Goal: Task Accomplishment & Management: Use online tool/utility

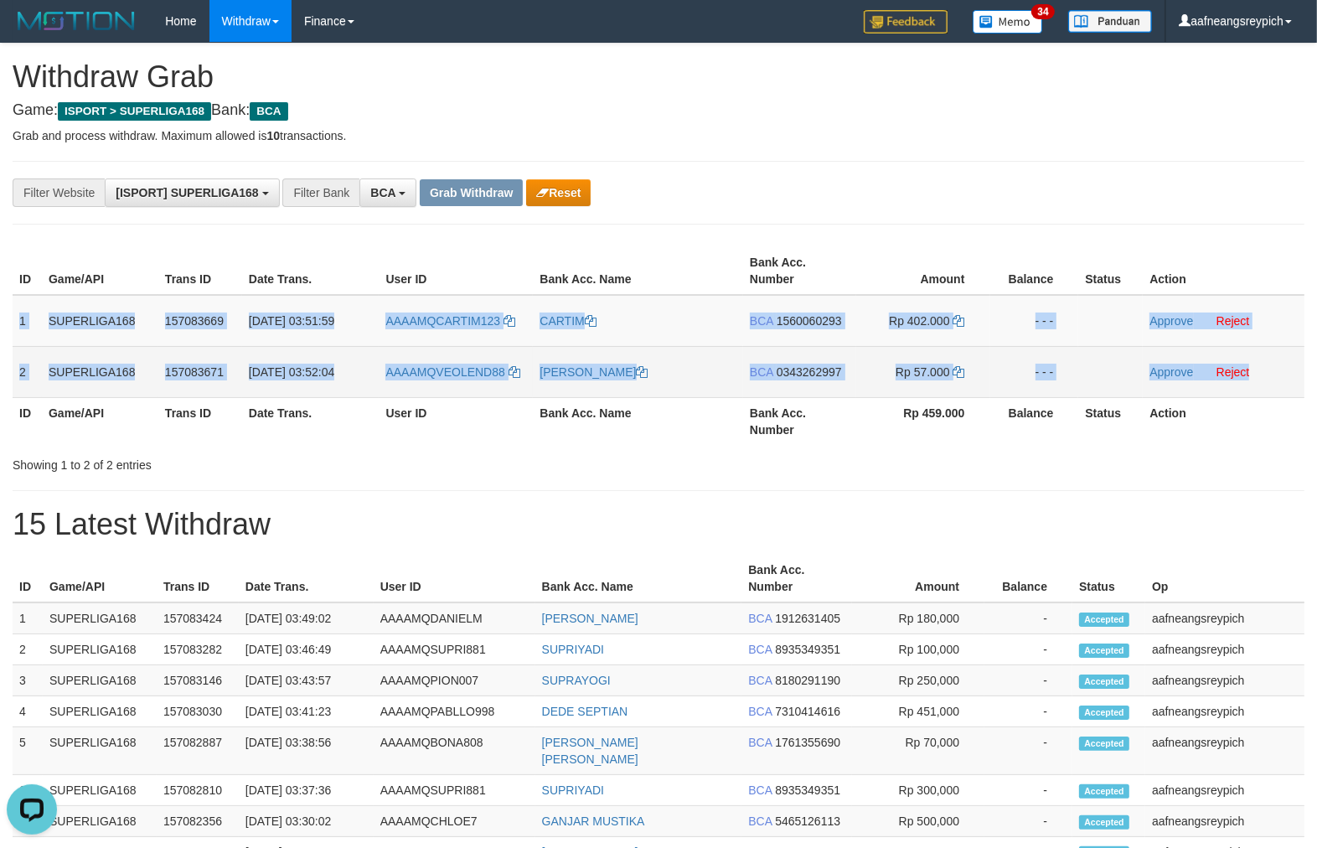
drag, startPoint x: 15, startPoint y: 311, endPoint x: 1258, endPoint y: 357, distance: 1243.5
click at [1258, 357] on tbody "1 SUPERLIGA168 157083669 [DATE] 03:51:59 AAAAMQCARTIM123 CARTIM BCA 1560060293 …" at bounding box center [659, 346] width 1292 height 103
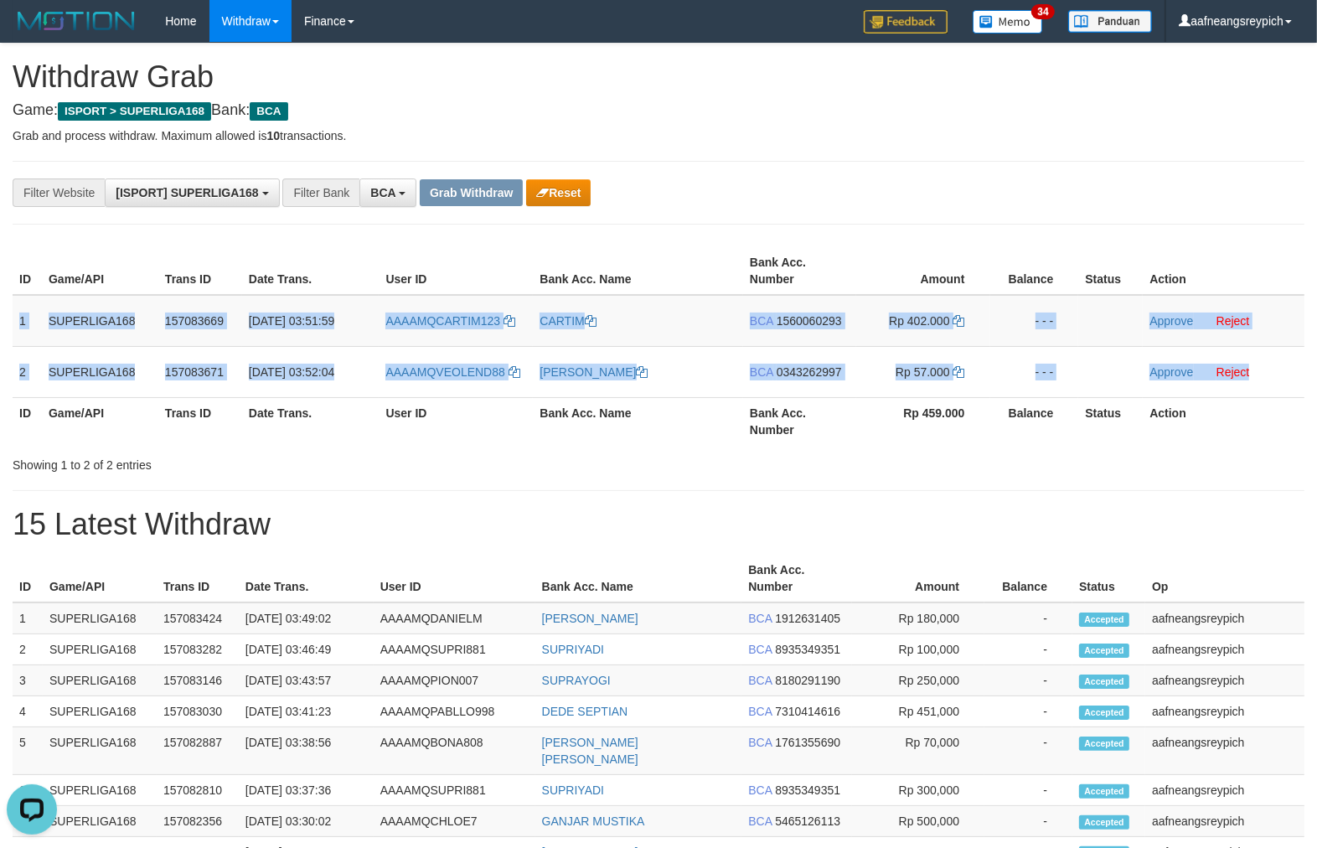
copy tbody "1 SUPERLIGA168 157083669 [DATE] 03:51:59 AAAAMQCARTIM123 CARTIM BCA 1560060293 …"
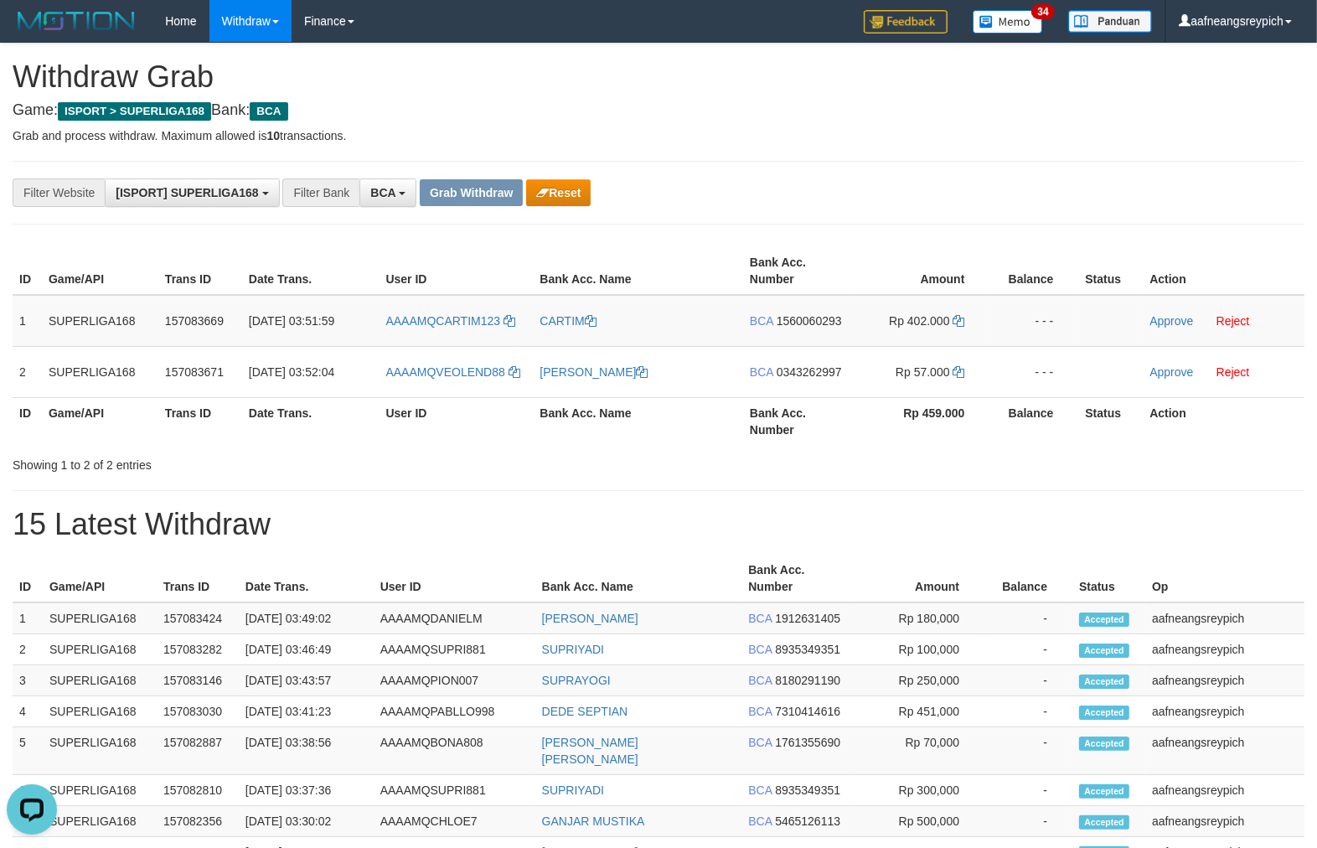
click at [872, 508] on h1 "15 Latest Withdraw" at bounding box center [659, 525] width 1292 height 34
click at [438, 317] on td "AAAAMQCARTIM123" at bounding box center [456, 321] width 154 height 52
copy link "CARTIM123"
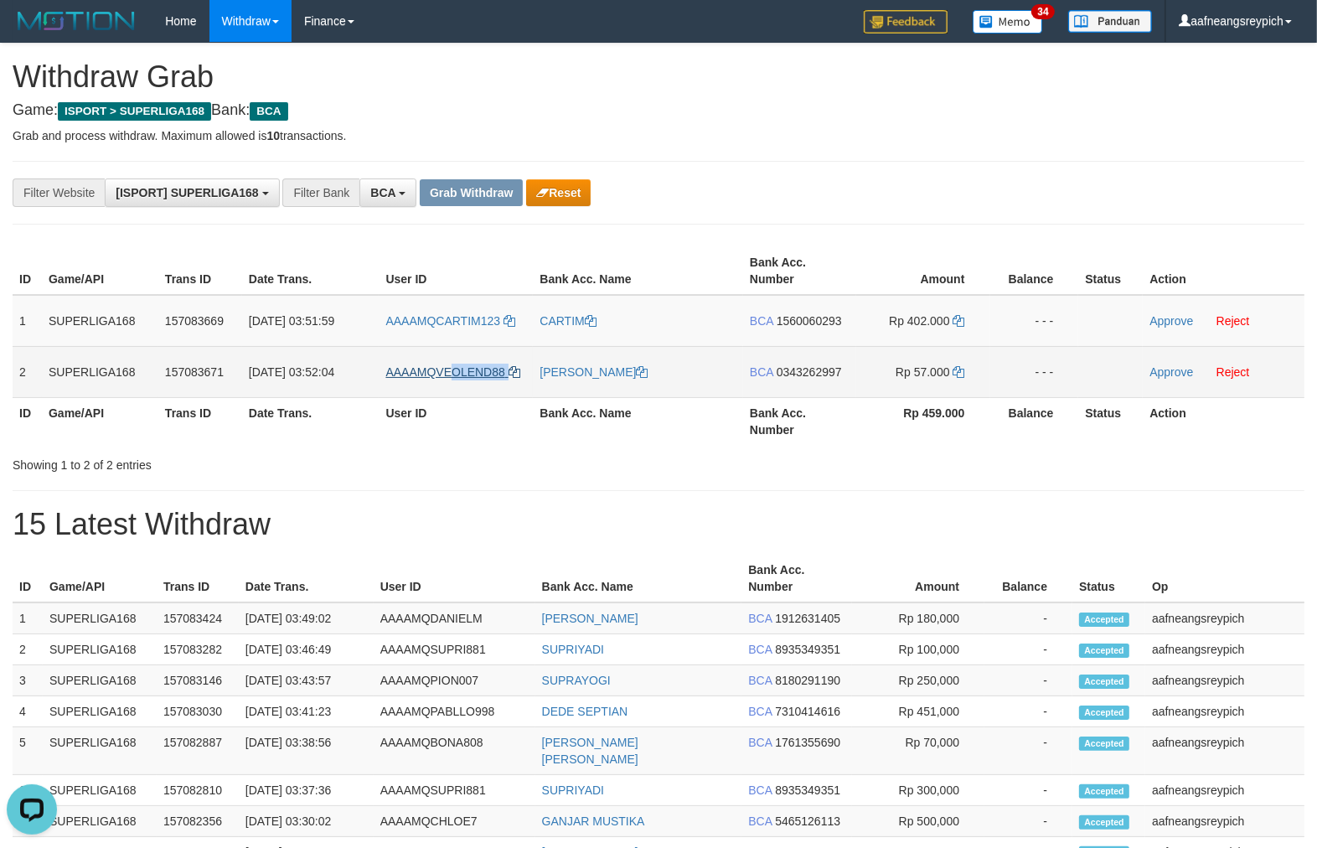
drag, startPoint x: 521, startPoint y: 371, endPoint x: 455, endPoint y: 375, distance: 66.3
click at [455, 375] on td "AAAAMQVEOLEND88" at bounding box center [456, 371] width 154 height 51
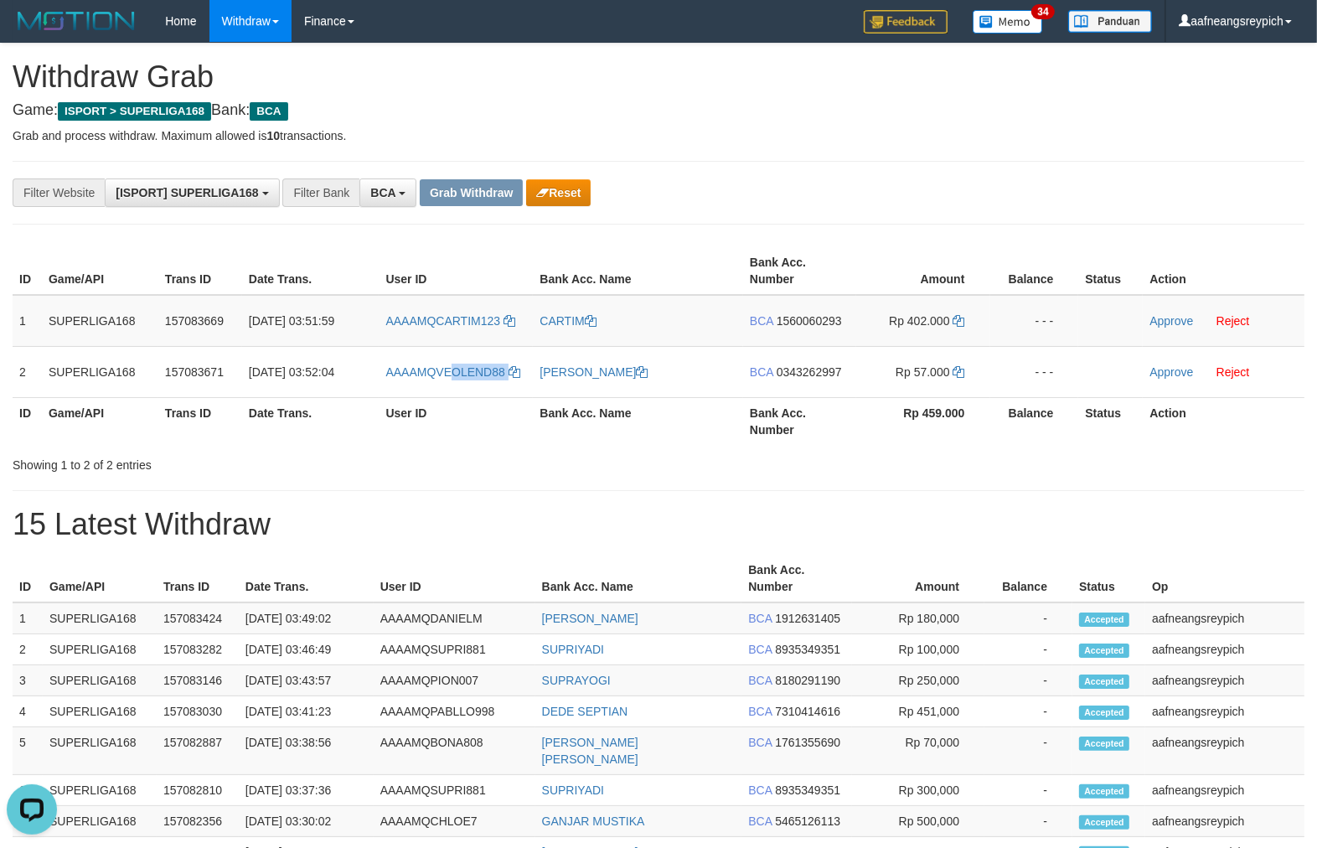
copy link "OLEND88"
click at [781, 310] on td "BCA 1560060293" at bounding box center [799, 321] width 113 height 52
click at [793, 325] on span "1560060293" at bounding box center [809, 320] width 65 height 13
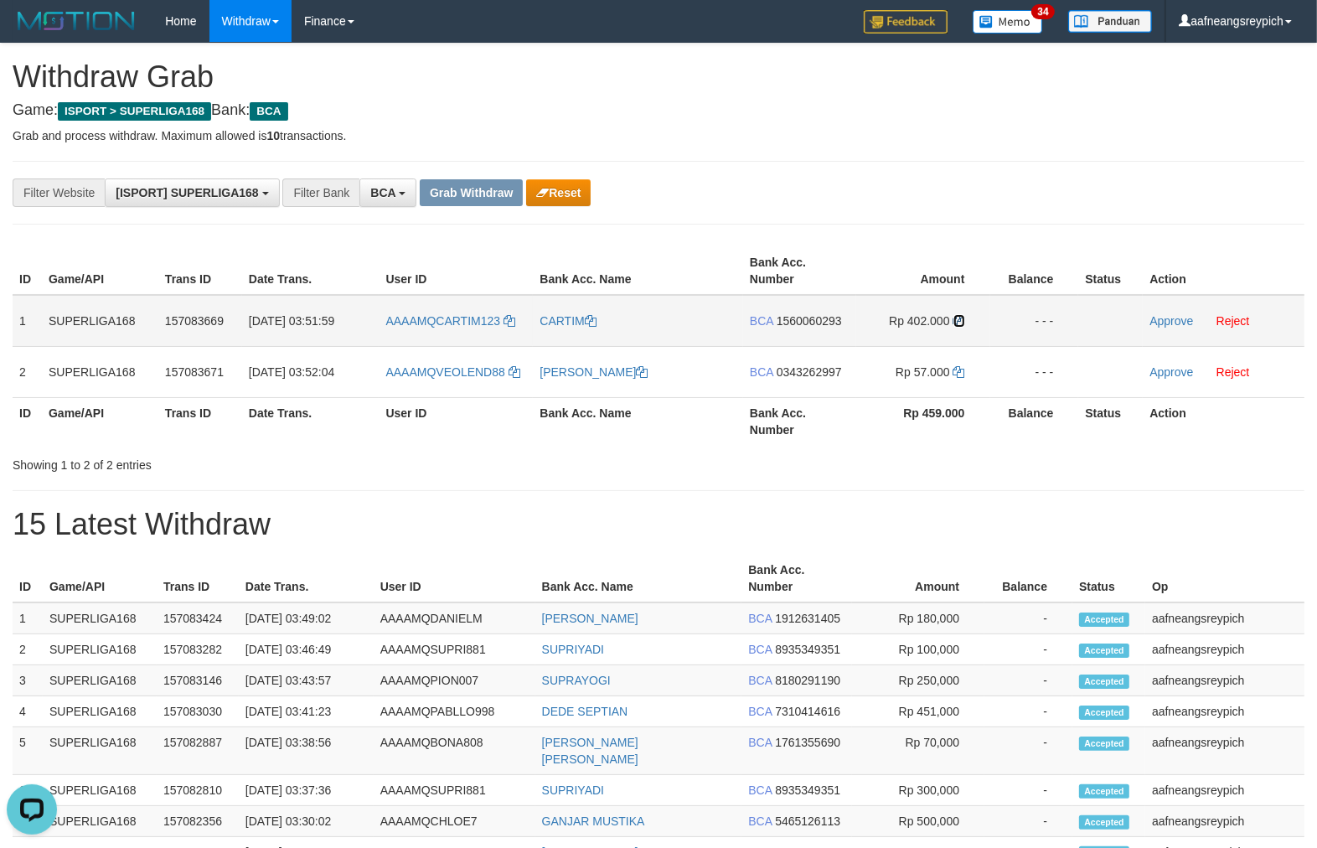
click at [962, 319] on icon at bounding box center [960, 321] width 12 height 12
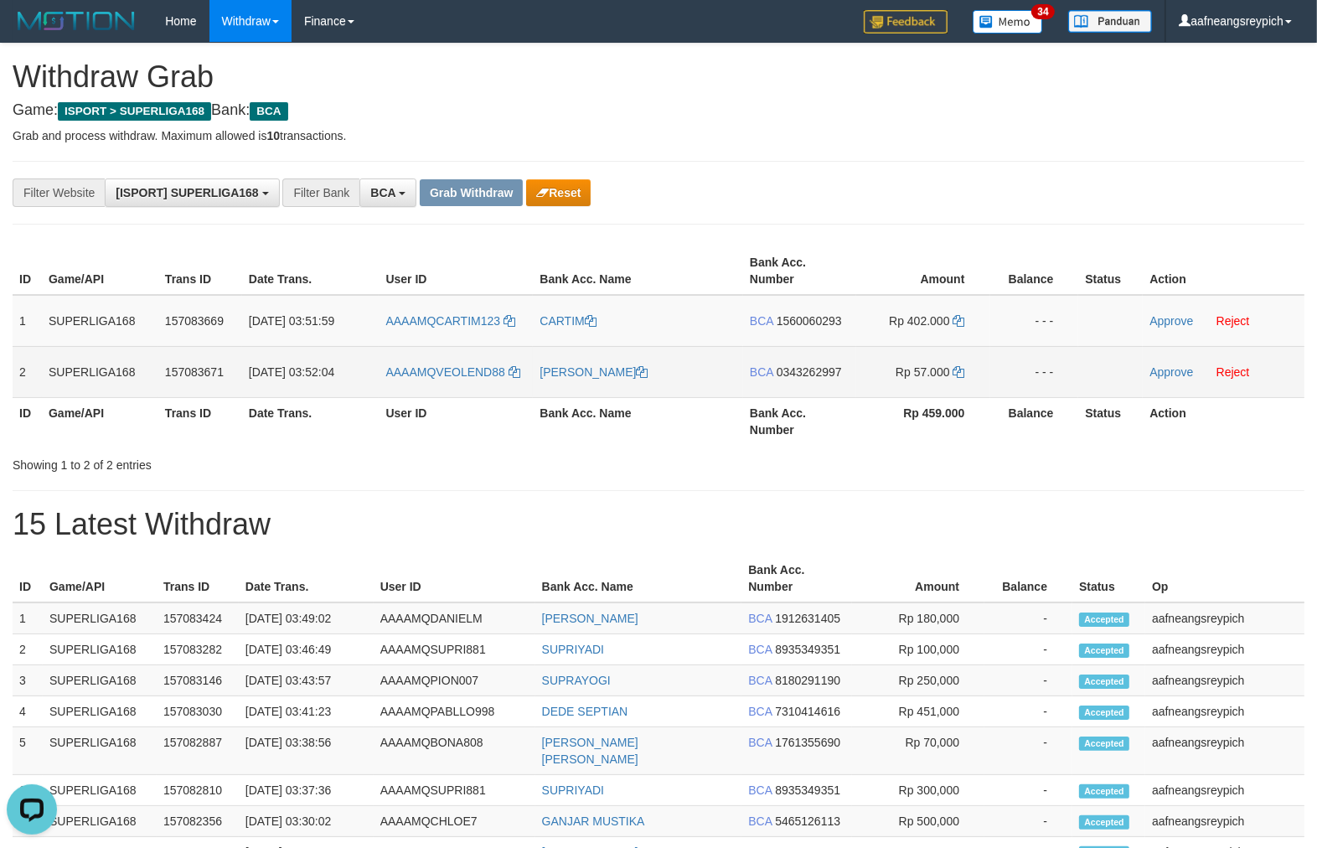
click at [706, 370] on td "[PERSON_NAME]" at bounding box center [638, 371] width 210 height 51
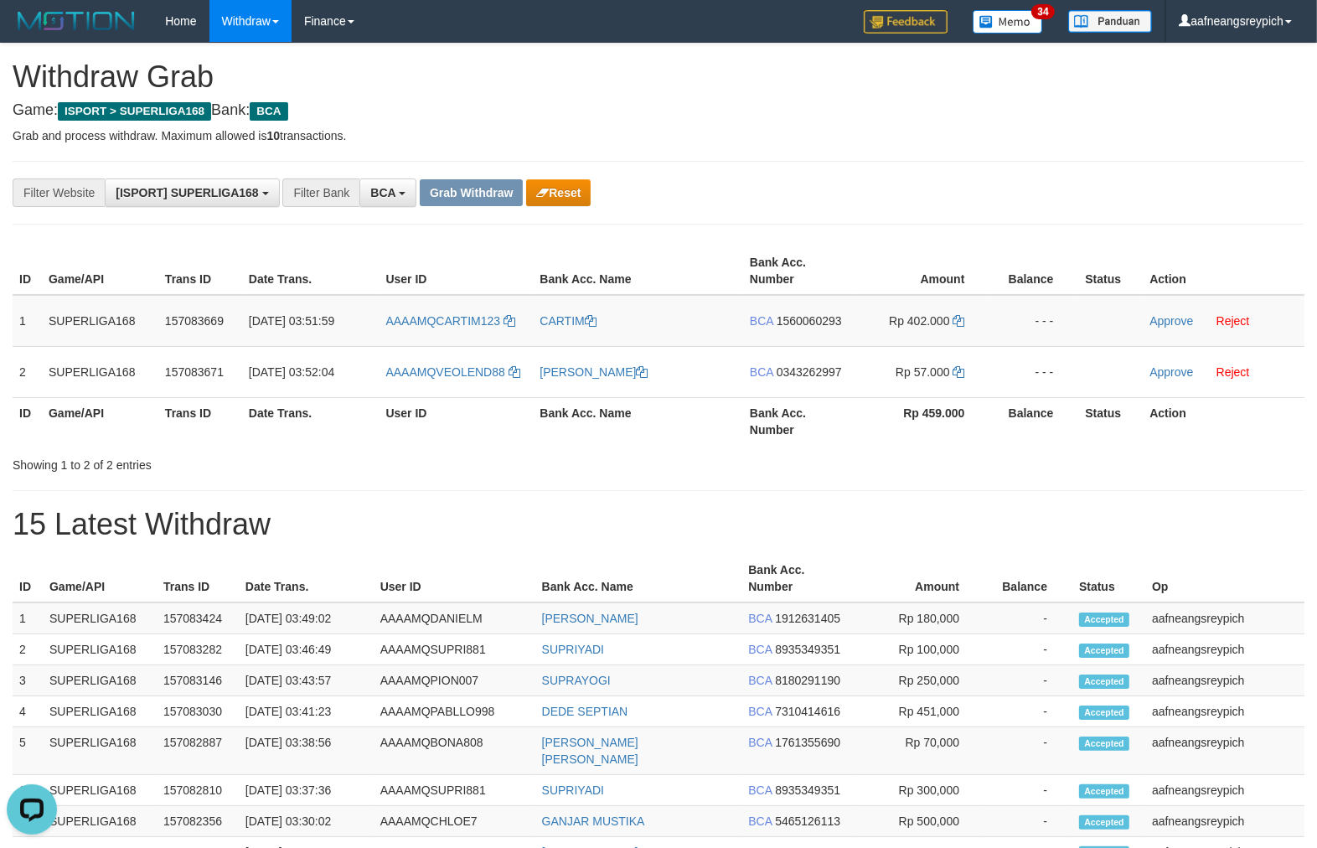
click at [773, 250] on th "Bank Acc. Number" at bounding box center [799, 271] width 113 height 48
click at [1159, 319] on link "Approve" at bounding box center [1172, 320] width 44 height 13
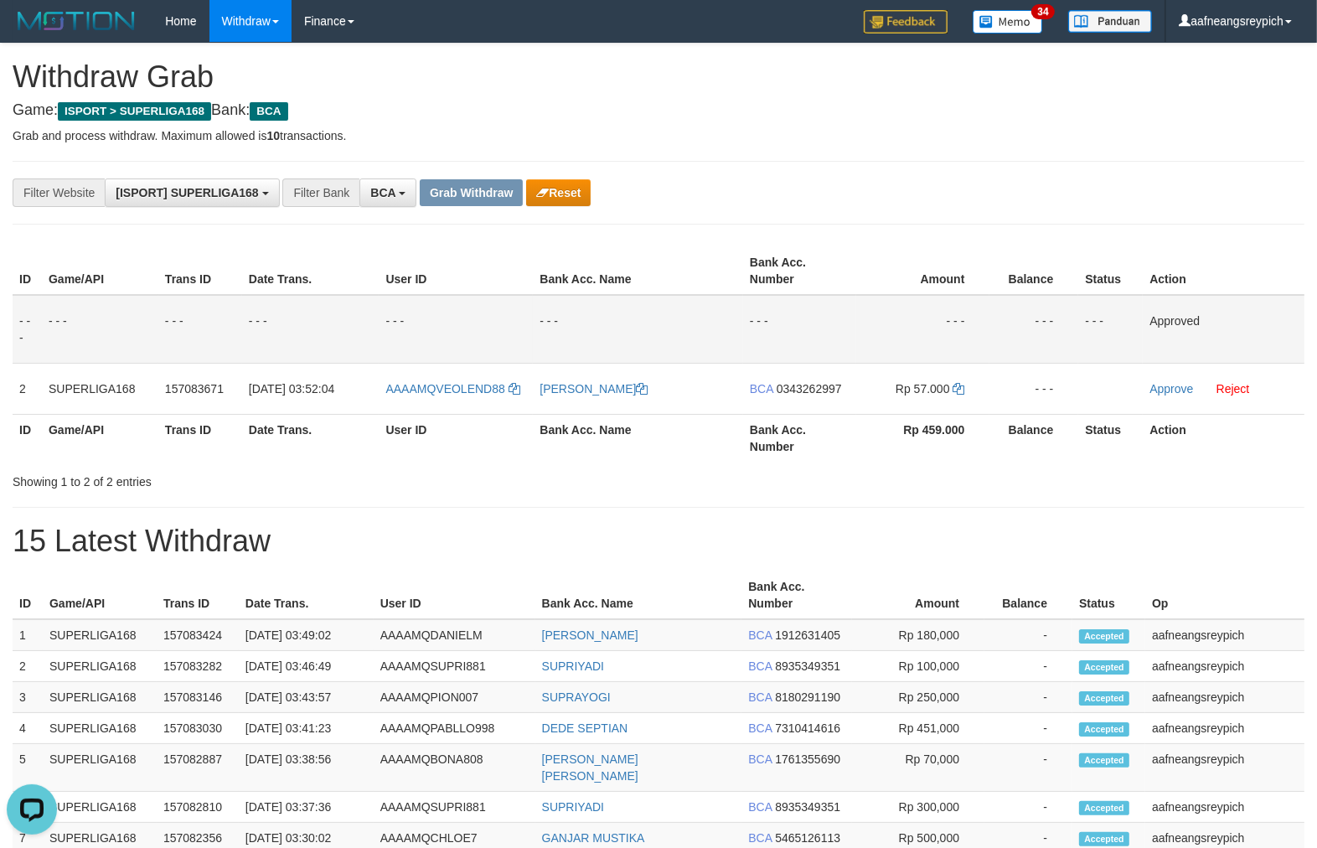
click at [1155, 173] on div "**********" at bounding box center [659, 193] width 1292 height 64
click at [856, 476] on div "Showing 1 to 2 of 2 entries" at bounding box center [658, 478] width 1317 height 23
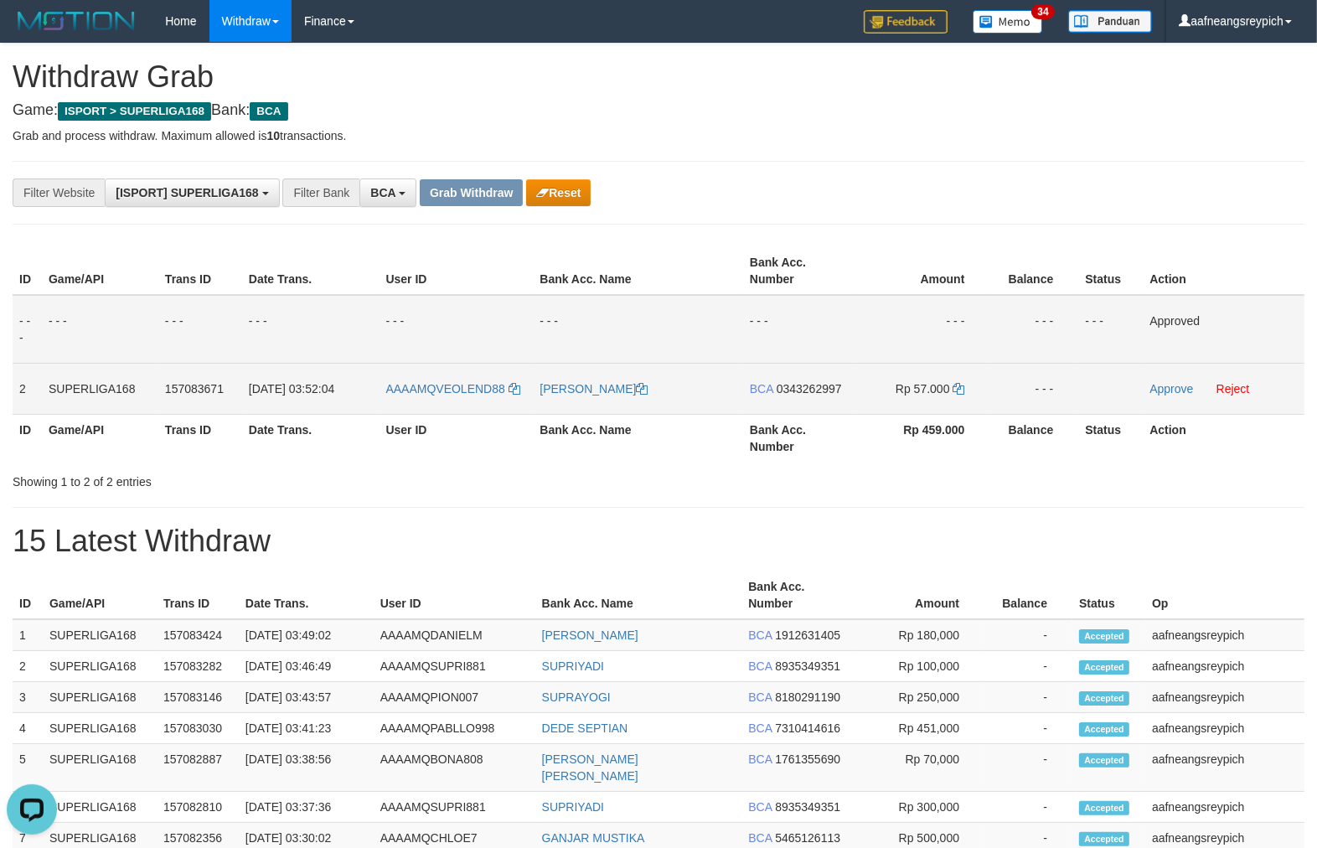
click at [823, 392] on span "0343262997" at bounding box center [809, 388] width 65 height 13
click at [959, 389] on icon at bounding box center [959, 389] width 12 height 12
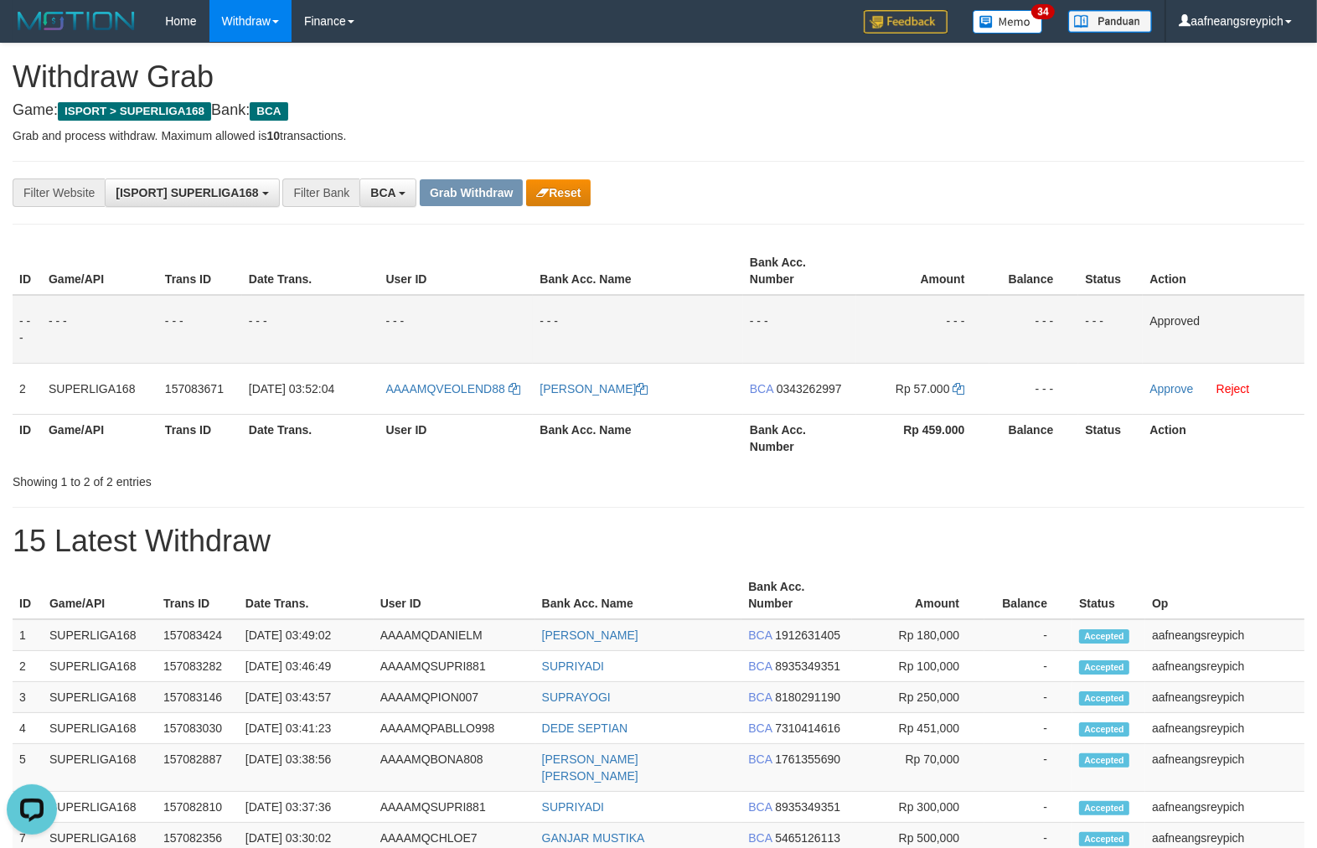
click at [602, 507] on hr at bounding box center [659, 507] width 1292 height 1
click at [802, 111] on h4 "Game: ISPORT > SUPERLIGA168 Bank: BCA" at bounding box center [659, 110] width 1292 height 17
drag, startPoint x: 546, startPoint y: 515, endPoint x: 612, endPoint y: 489, distance: 70.3
click at [542, 515] on div "**********" at bounding box center [658, 766] width 1317 height 1444
click at [697, 290] on th "Bank Acc. Name" at bounding box center [638, 271] width 210 height 48
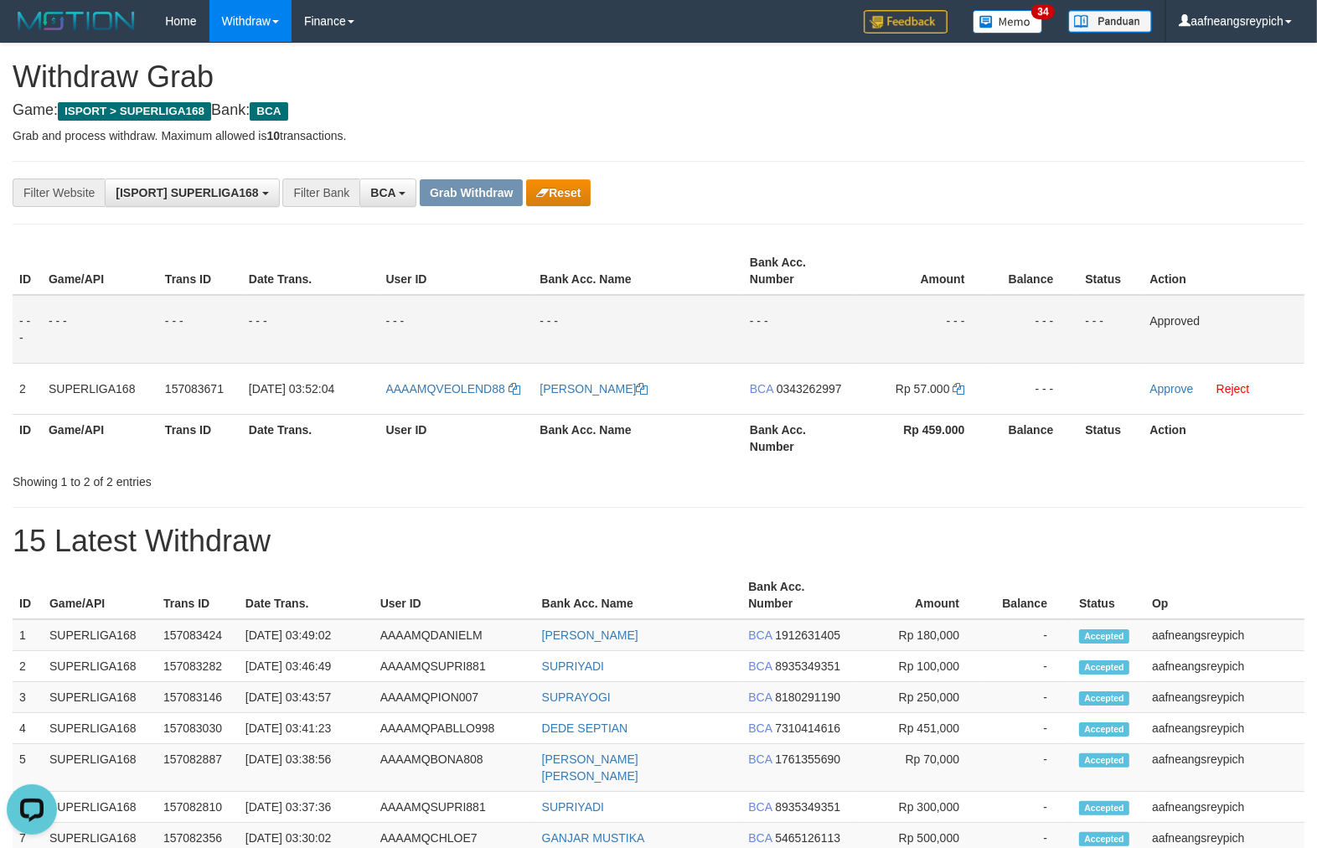
click at [618, 471] on div "Showing 1 to 2 of 2 entries" at bounding box center [658, 478] width 1317 height 23
click at [680, 235] on div "**********" at bounding box center [658, 766] width 1317 height 1444
click at [660, 431] on th "Bank Acc. Name" at bounding box center [638, 438] width 210 height 48
click at [654, 237] on div "**********" at bounding box center [658, 766] width 1317 height 1444
click at [700, 161] on hr at bounding box center [659, 161] width 1292 height 1
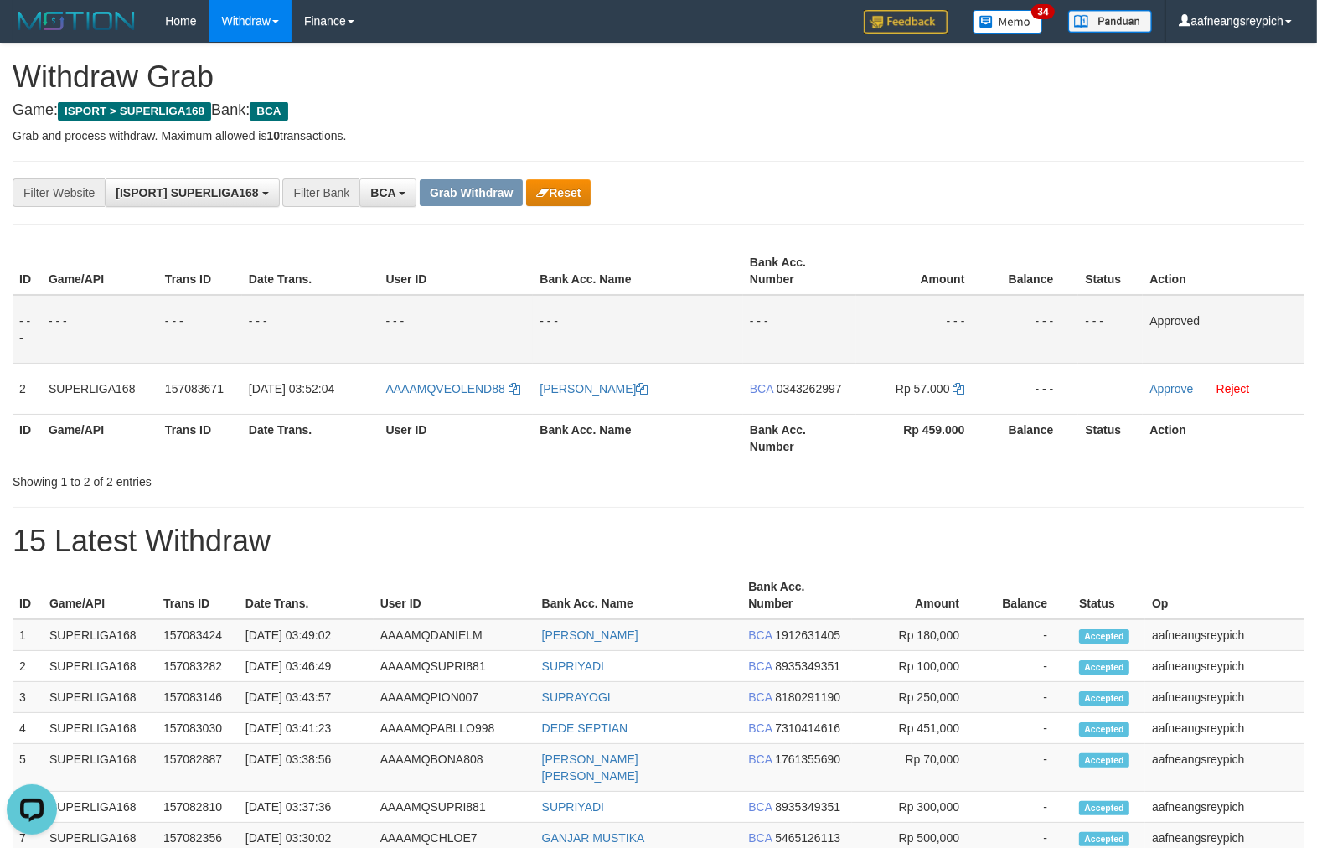
click at [430, 457] on th "User ID" at bounding box center [456, 438] width 154 height 48
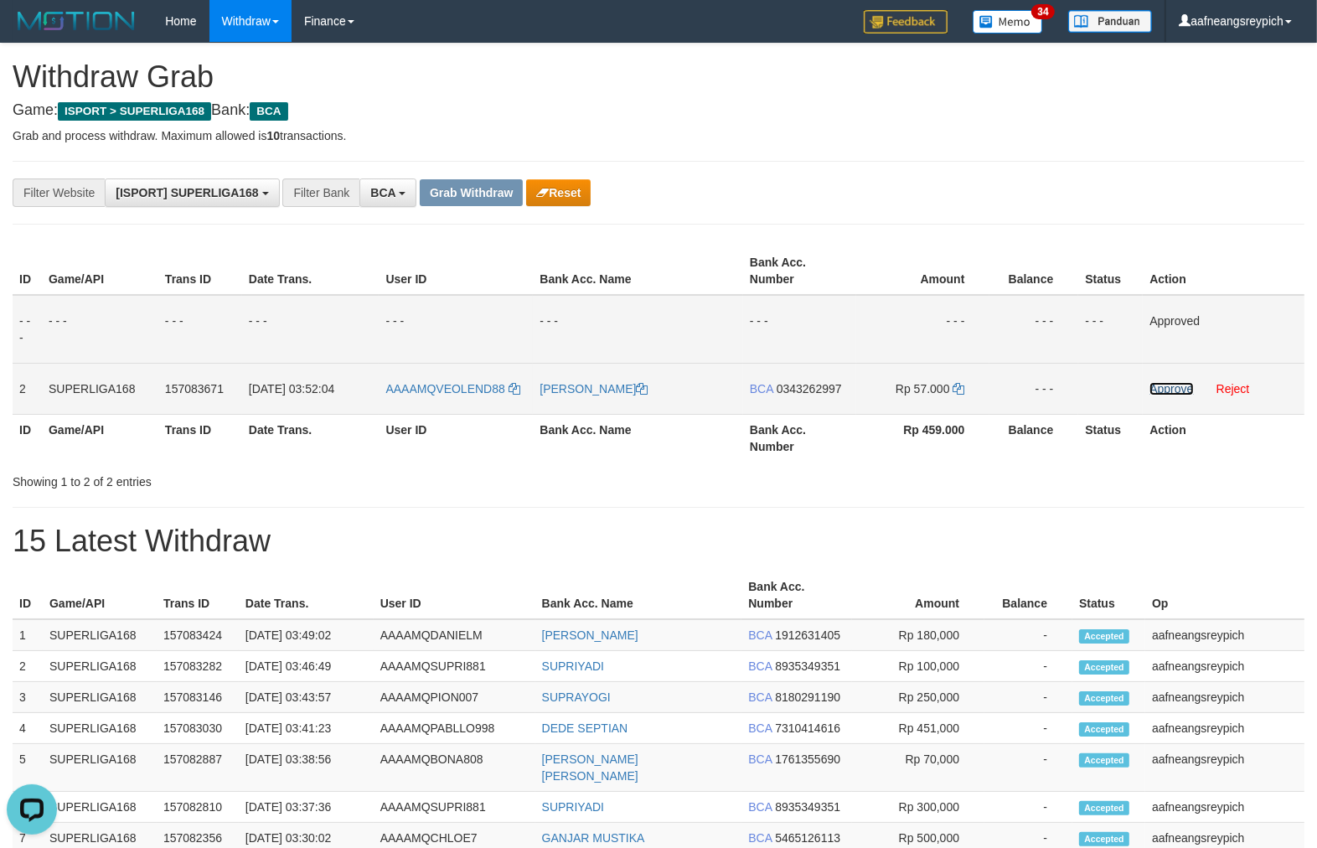
click at [1161, 390] on link "Approve" at bounding box center [1172, 388] width 44 height 13
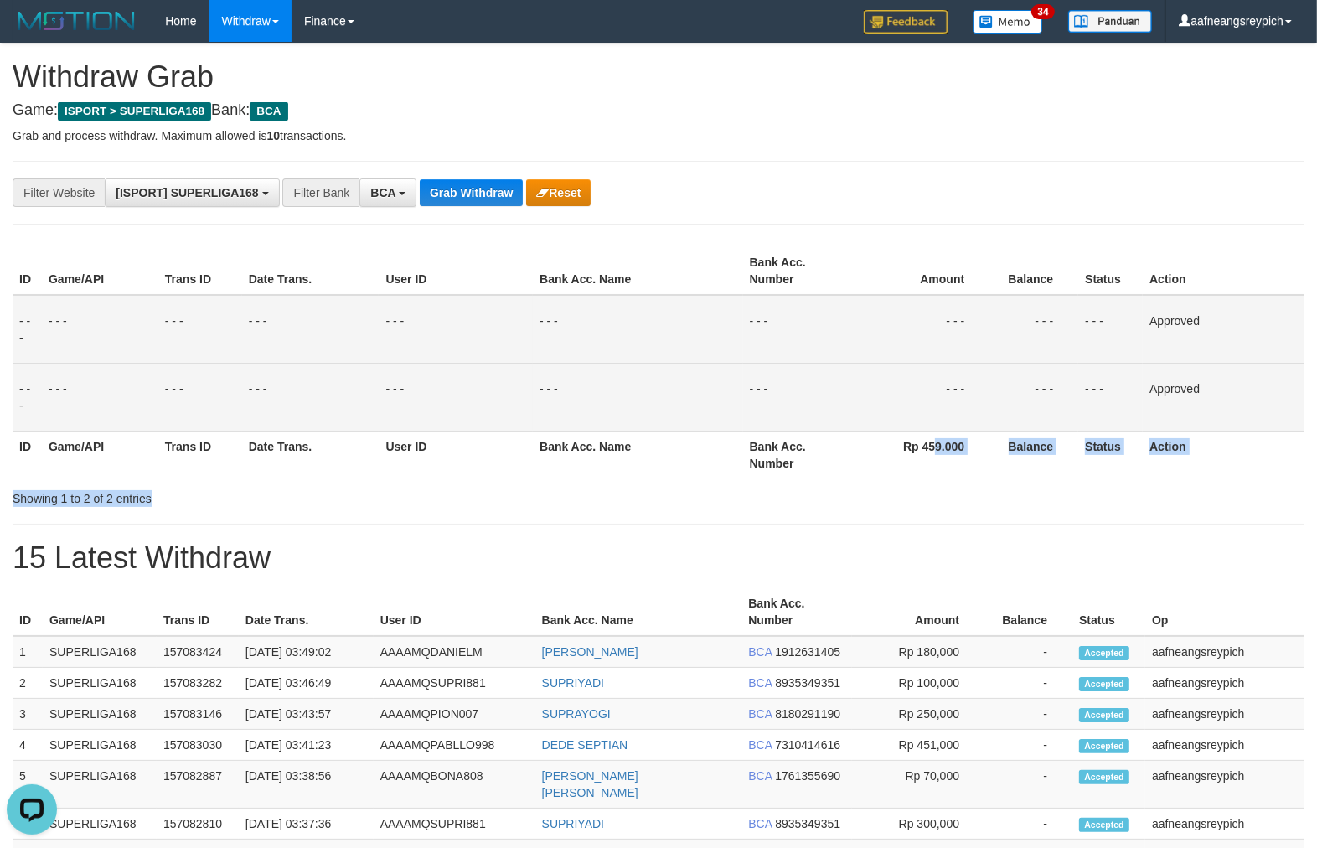
drag, startPoint x: 955, startPoint y: 492, endPoint x: 937, endPoint y: 468, distance: 30.5
click at [937, 468] on div "**********" at bounding box center [658, 774] width 1317 height 1461
